Goal: Information Seeking & Learning: Understand process/instructions

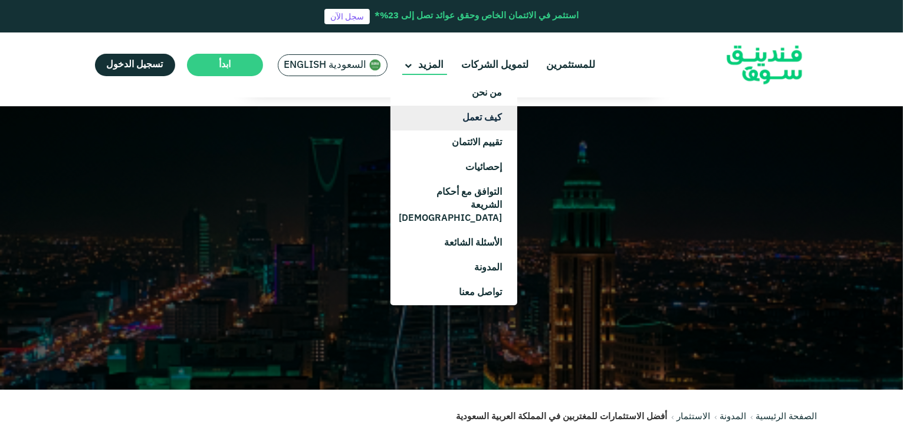
click at [485, 121] on link "كيف تعمل" at bounding box center [453, 118] width 127 height 25
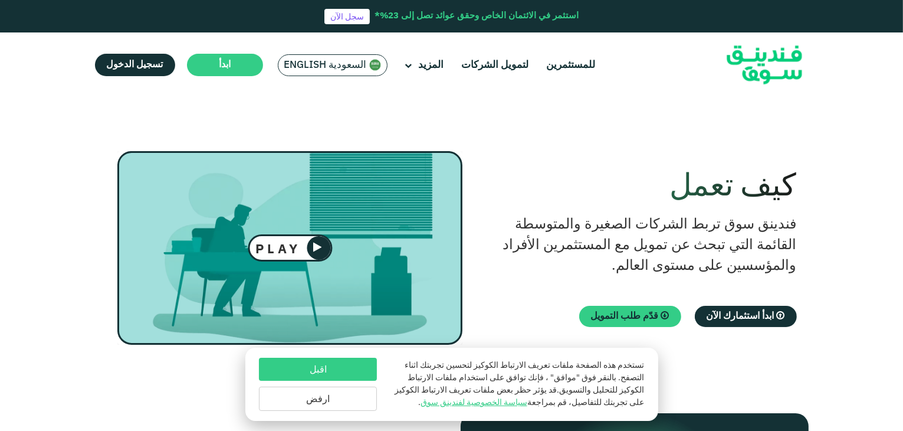
click at [319, 248] on icon at bounding box center [317, 247] width 8 height 11
